Goal: Information Seeking & Learning: Learn about a topic

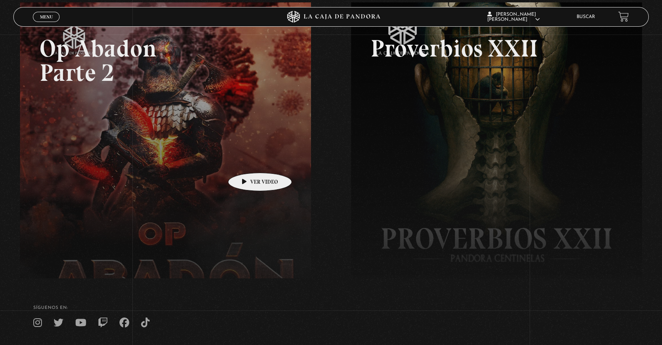
scroll to position [131, 0]
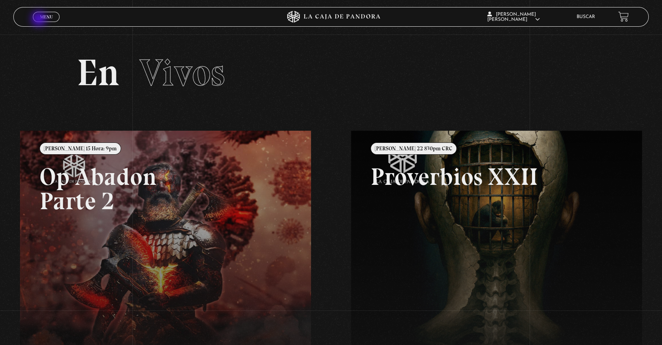
click at [40, 20] on link "Menu Cerrar" at bounding box center [46, 17] width 27 height 10
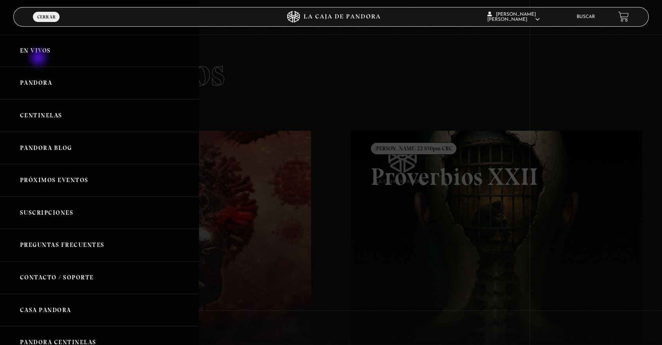
click at [39, 58] on link "En vivos" at bounding box center [99, 50] width 199 height 33
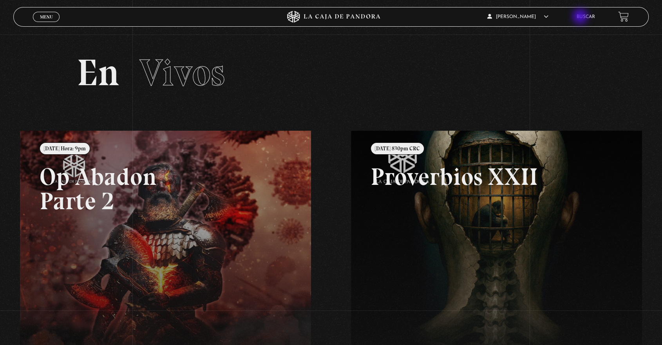
click at [583, 15] on div "[PERSON_NAME] En vivos Pandora Centinelas Mi cuenta Salir [GEOGRAPHIC_DATA]" at bounding box center [529, 16] width 199 height 18
click at [593, 15] on link "Buscar" at bounding box center [586, 17] width 18 height 5
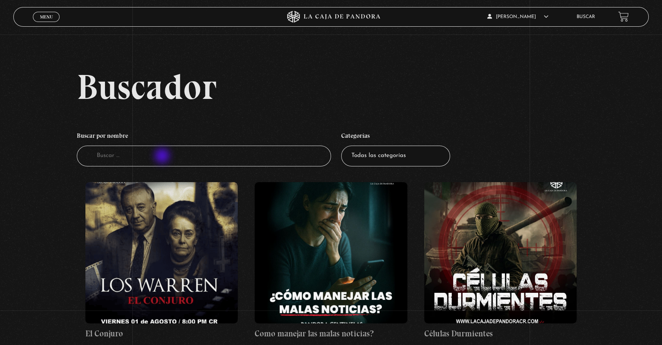
click at [162, 157] on input "Buscador" at bounding box center [204, 155] width 254 height 21
type input "area 51"
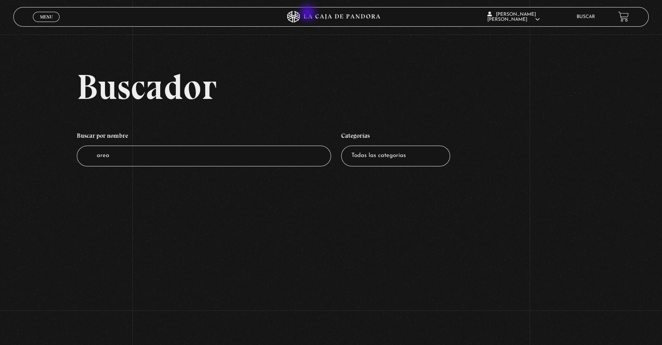
click at [308, 14] on icon at bounding box center [331, 17] width 199 height 12
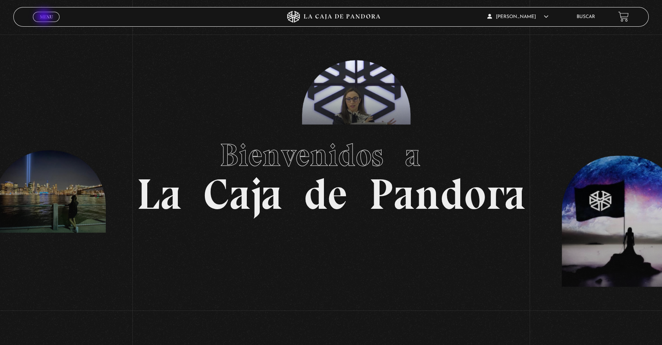
click at [45, 16] on span "Menu" at bounding box center [46, 17] width 13 height 5
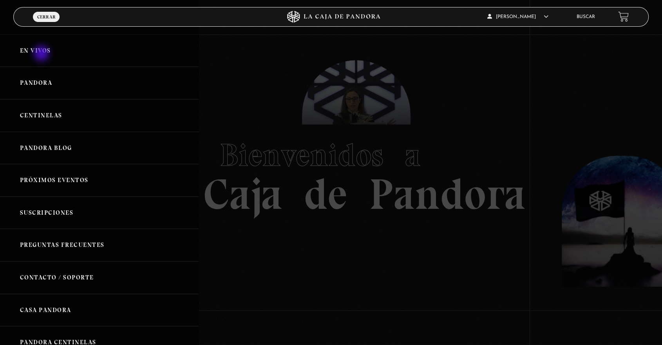
click at [42, 53] on link "En vivos" at bounding box center [99, 50] width 199 height 33
